Goal: Task Accomplishment & Management: Manage account settings

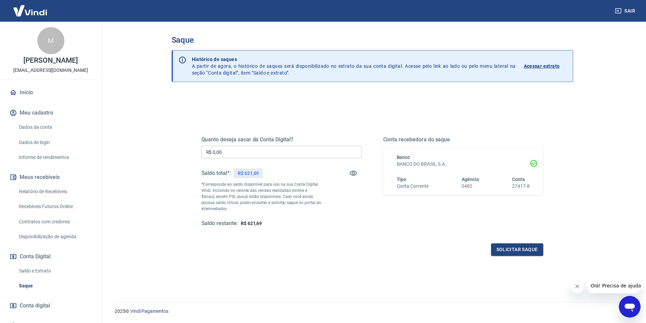
click at [41, 198] on link "Relatório de Recebíveis" at bounding box center [54, 192] width 77 height 14
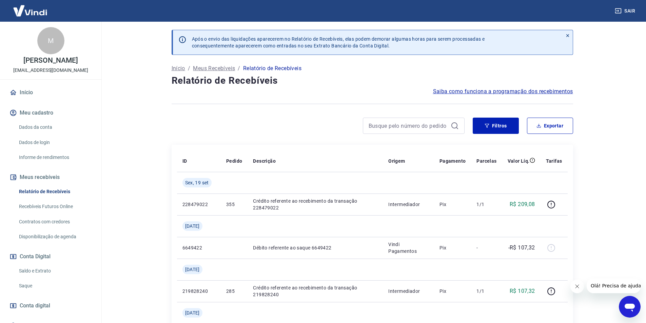
click at [36, 276] on link "Saldo e Extrato" at bounding box center [54, 271] width 77 height 14
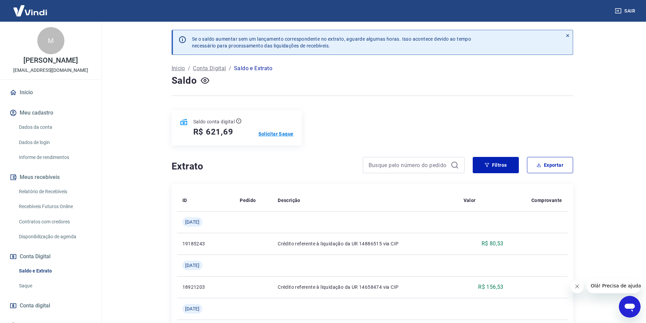
click at [277, 135] on p "Solicitar Saque" at bounding box center [276, 134] width 35 height 7
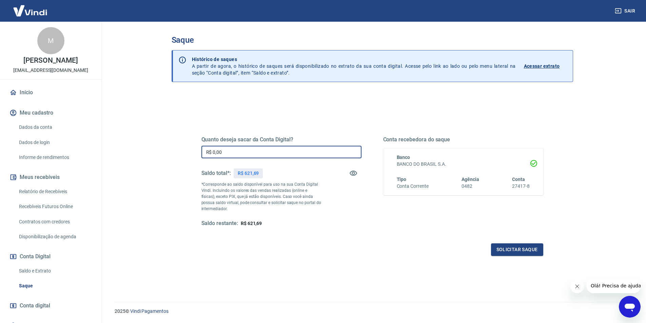
drag, startPoint x: 210, startPoint y: 150, endPoint x: 197, endPoint y: 149, distance: 13.2
click at [197, 149] on div "Quanto deseja sacar da Conta Digital? R$ 0,00 ​ Saldo total*: R$ 621,69 *Corres…" at bounding box center [372, 186] width 358 height 158
type input "R$ 621,69"
click at [518, 250] on button "Solicitar saque" at bounding box center [517, 250] width 52 height 13
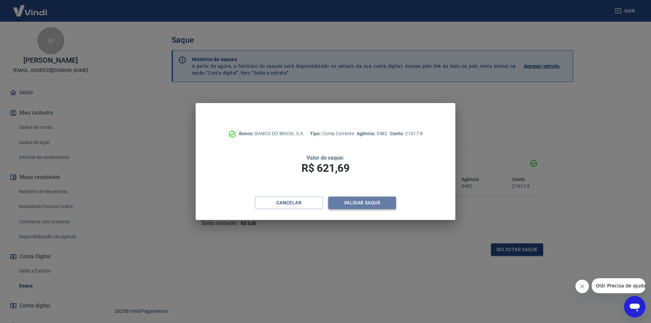
click at [368, 203] on button "Validar saque" at bounding box center [362, 203] width 68 height 13
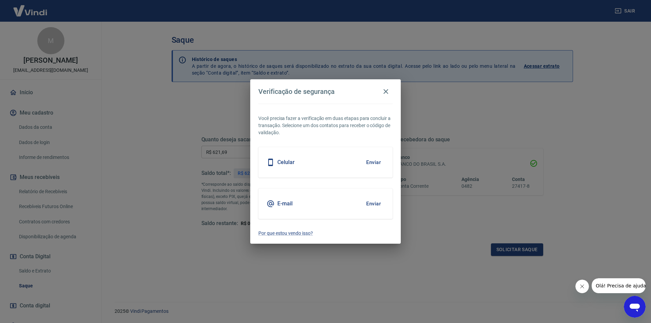
click at [379, 163] on button "Enviar" at bounding box center [374, 162] width 22 height 14
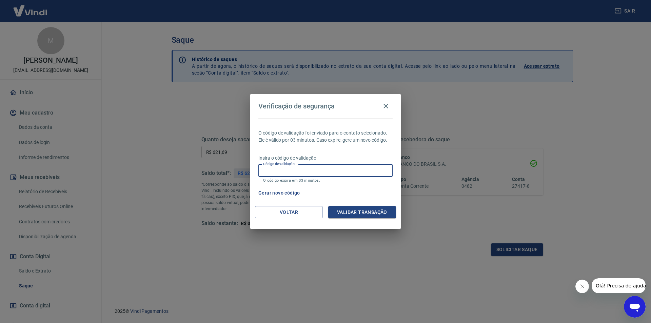
click at [322, 169] on input "Código de validação" at bounding box center [326, 171] width 134 height 13
click at [310, 210] on button "Voltar" at bounding box center [289, 212] width 68 height 13
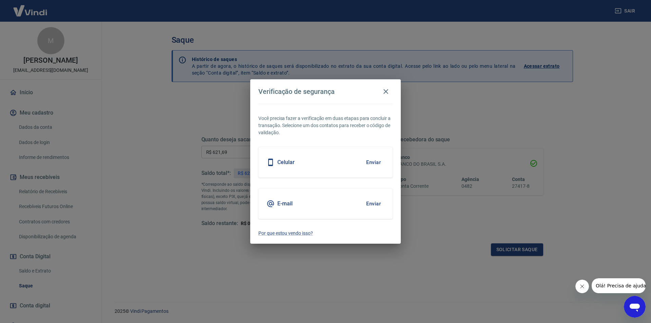
click at [377, 204] on button "Enviar" at bounding box center [374, 204] width 22 height 14
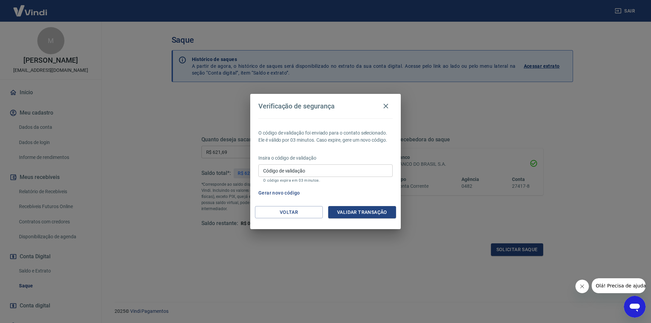
click at [324, 171] on input "Código de validação" at bounding box center [326, 171] width 134 height 13
type input "998264"
click at [366, 213] on button "Validar transação" at bounding box center [362, 212] width 68 height 13
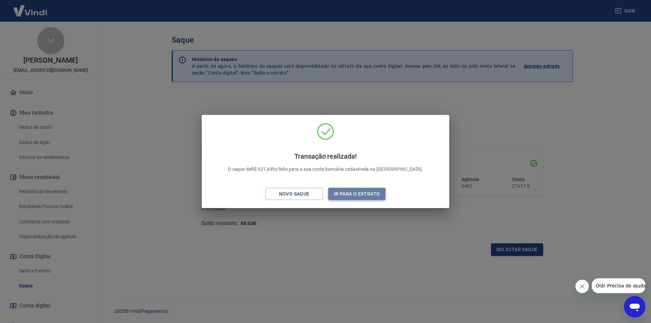
click at [359, 195] on button "Ir para o extrato" at bounding box center [356, 194] width 57 height 13
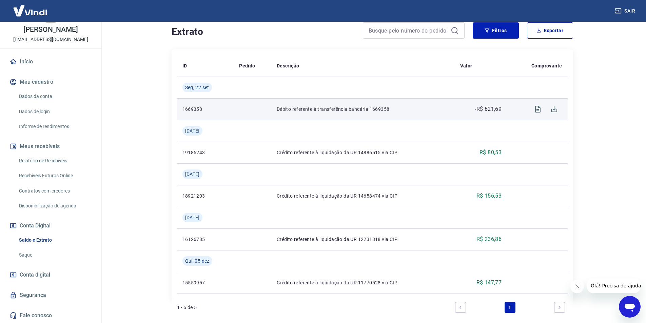
scroll to position [136, 0]
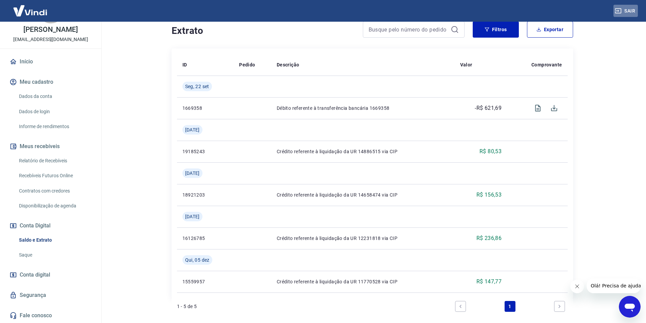
click at [633, 8] on button "Sair" at bounding box center [626, 11] width 24 height 13
